Goal: Transaction & Acquisition: Book appointment/travel/reservation

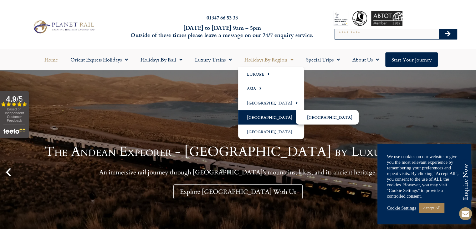
click at [293, 118] on span "Menu" at bounding box center [296, 117] width 6 height 10
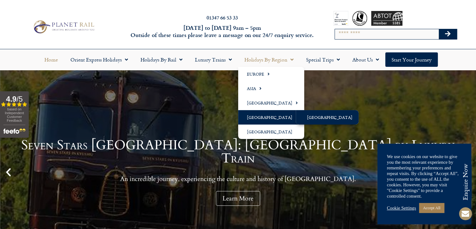
click at [309, 115] on link "[GEOGRAPHIC_DATA]" at bounding box center [327, 117] width 63 height 14
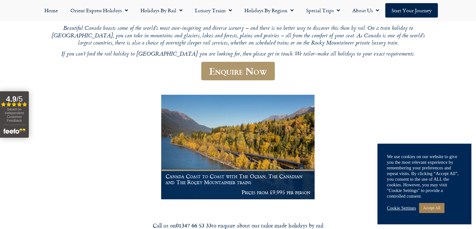
scroll to position [81, 0]
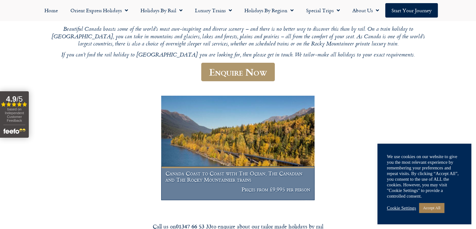
click at [248, 169] on figcaption "Canada Coast to Coast with The Ocean, The Canadian and The Rocky Mountaineer tr…" at bounding box center [237, 183] width 153 height 34
